Goal: Task Accomplishment & Management: Manage account settings

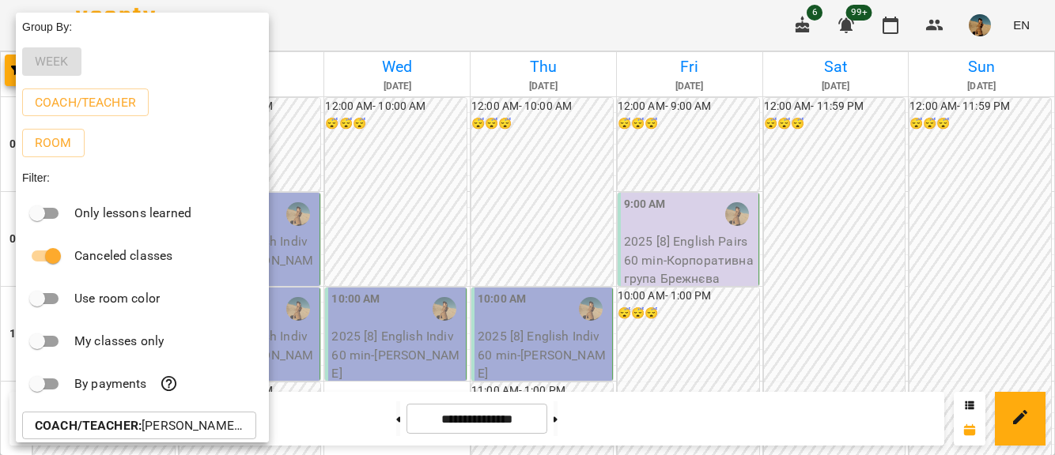
click at [577, 418] on div at bounding box center [527, 227] width 1055 height 455
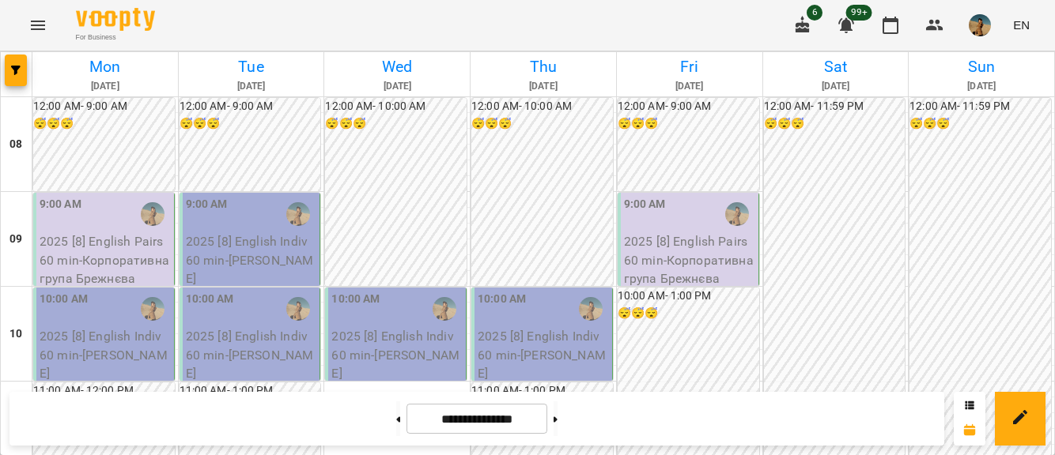
scroll to position [242, 0]
click at [557, 418] on button at bounding box center [555, 419] width 4 height 35
type input "**********"
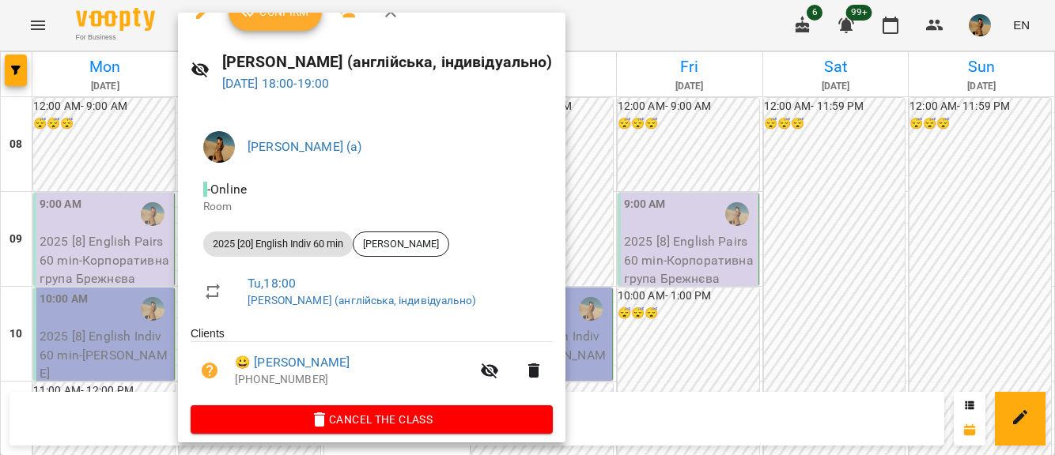
scroll to position [27, 0]
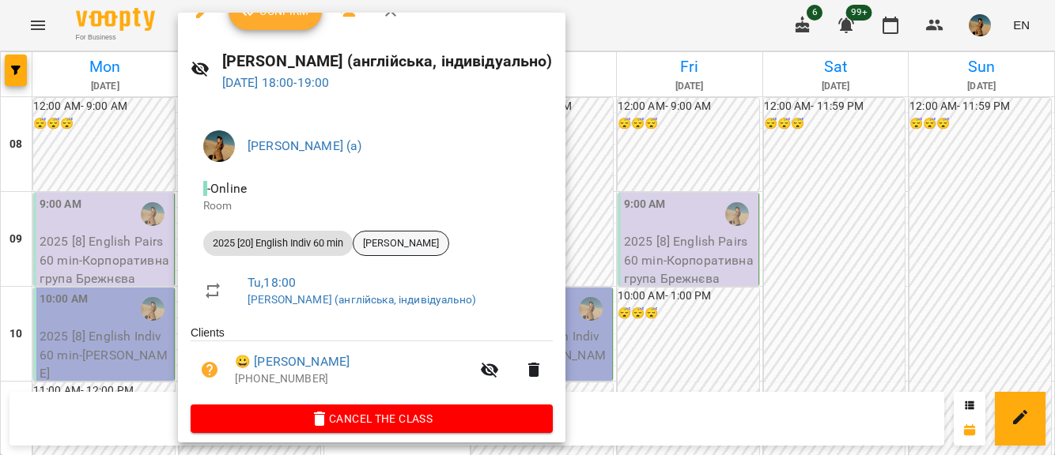
click at [423, 243] on span "[PERSON_NAME]" at bounding box center [400, 243] width 95 height 14
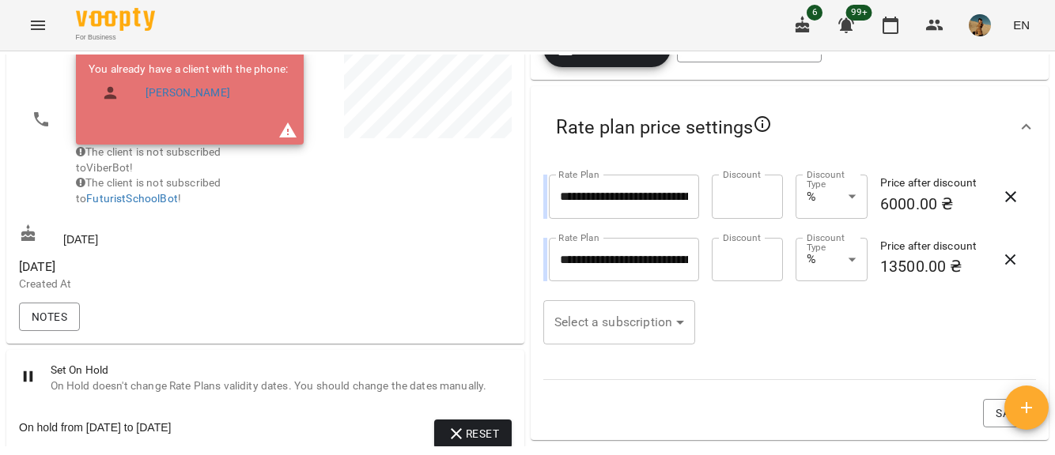
scroll to position [343, 0]
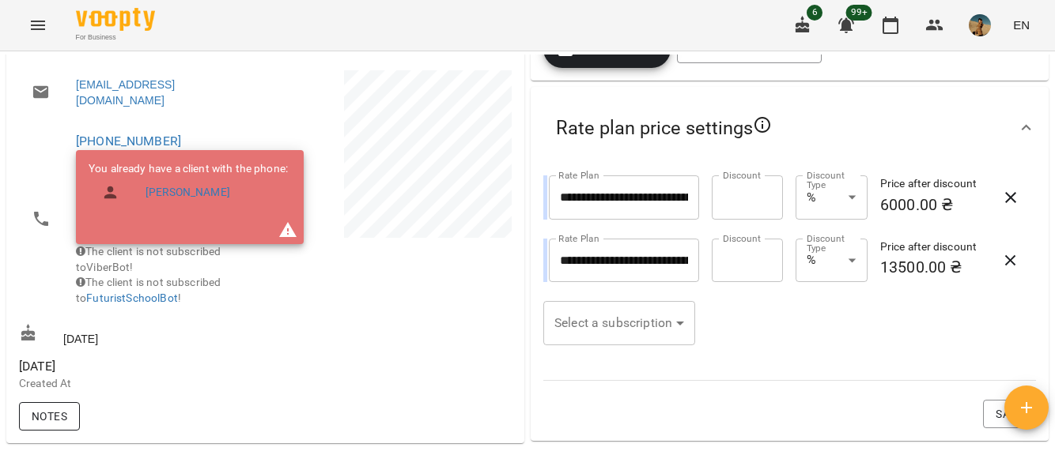
click at [56, 426] on span "Notes" at bounding box center [50, 416] width 36 height 19
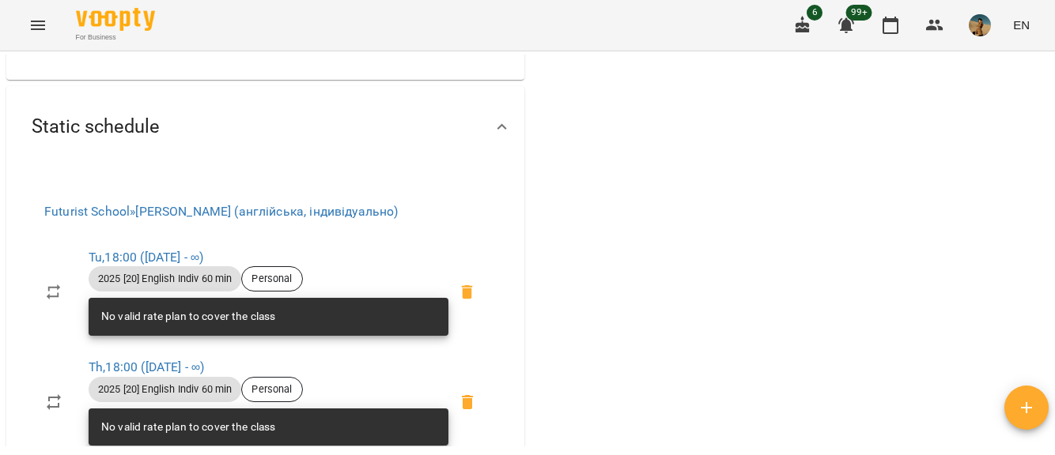
scroll to position [902, 0]
